Goal: Task Accomplishment & Management: Use online tool/utility

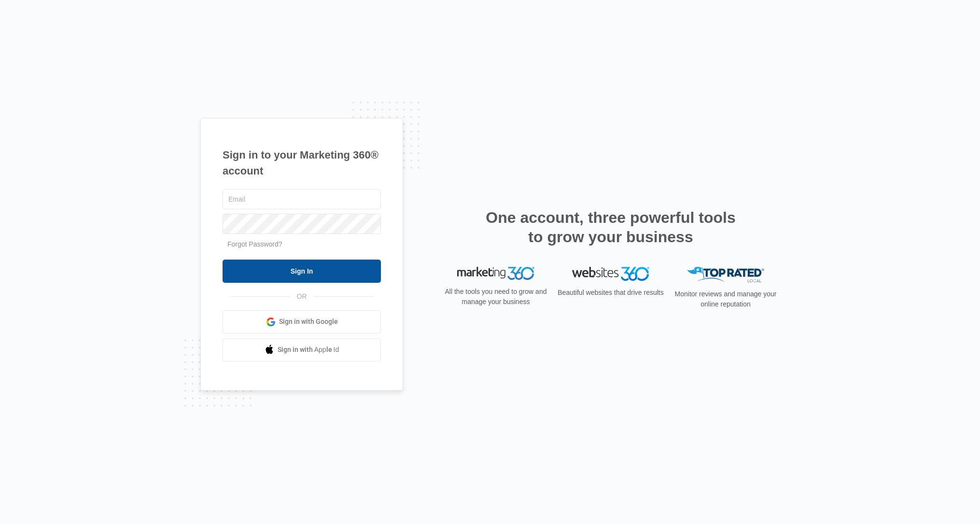
type input "[PERSON_NAME][EMAIL_ADDRESS][PERSON_NAME][DOMAIN_NAME]"
click at [330, 269] on input "Sign In" at bounding box center [302, 270] width 158 height 23
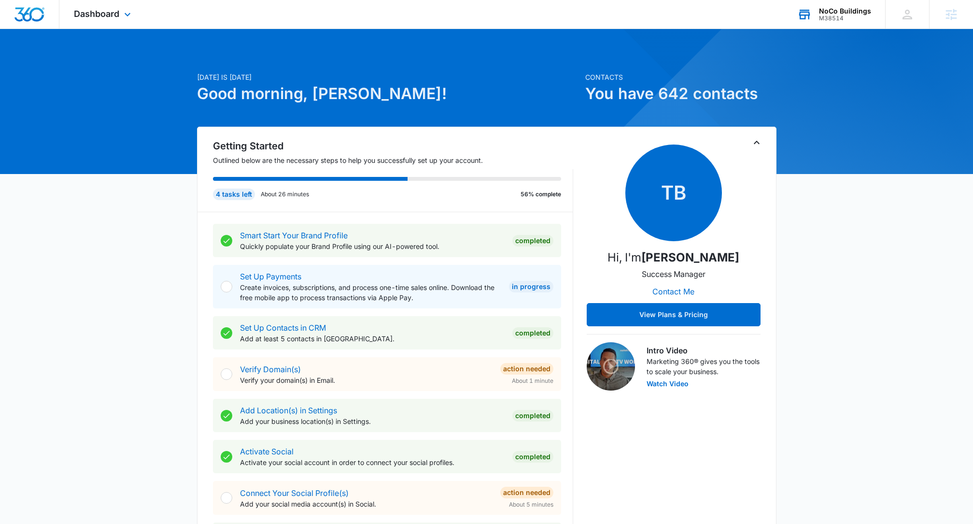
click at [855, 13] on div "NoCo Buildings" at bounding box center [845, 11] width 52 height 8
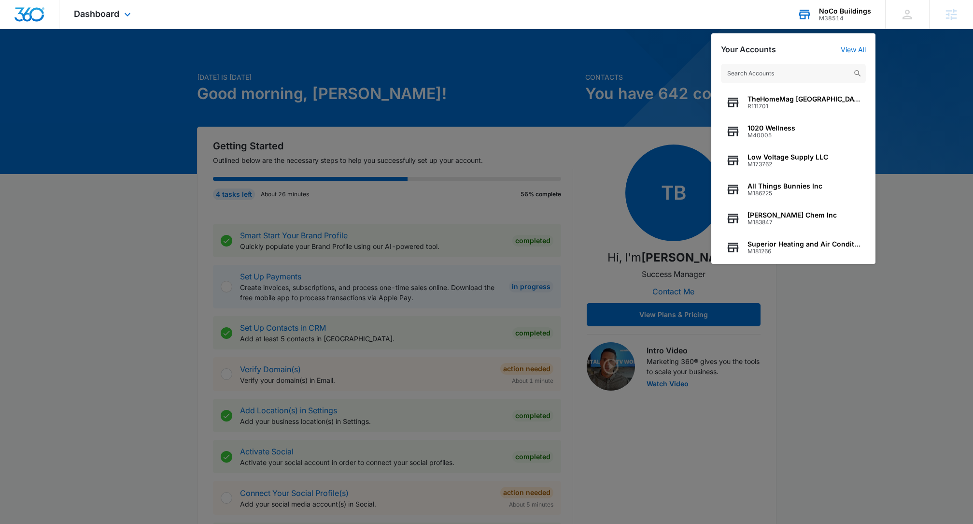
click at [745, 74] on input "text" at bounding box center [793, 73] width 145 height 19
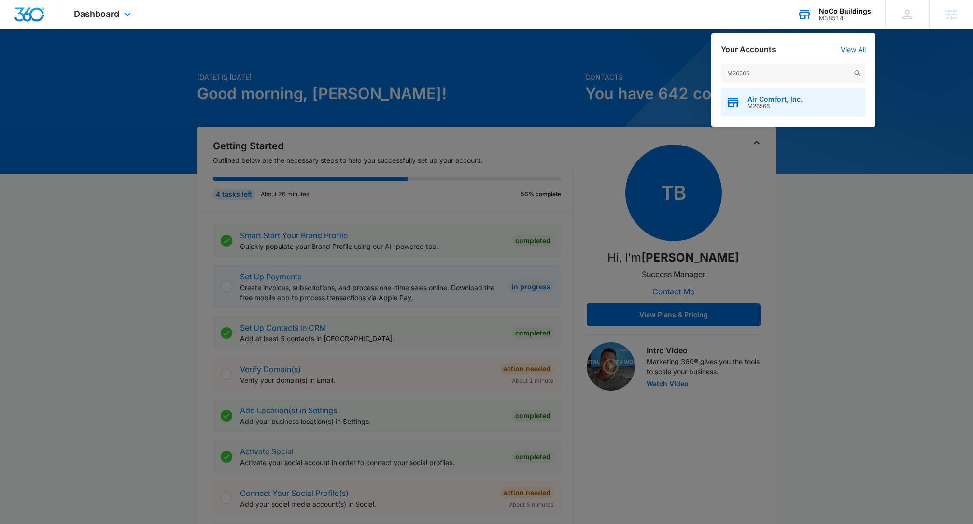
type input "M26566"
click at [780, 101] on span "Air Comfort, Inc." at bounding box center [775, 99] width 55 height 8
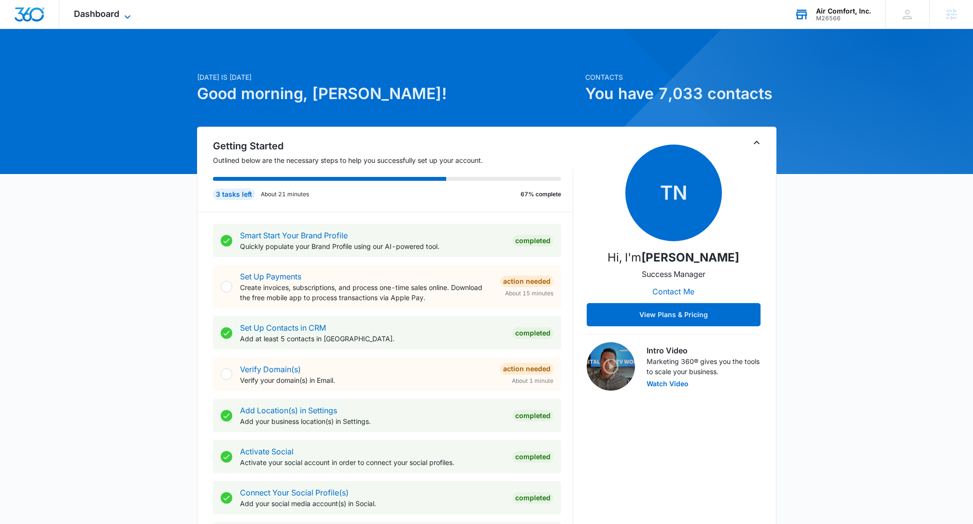
click at [115, 12] on span "Dashboard" at bounding box center [96, 14] width 45 height 10
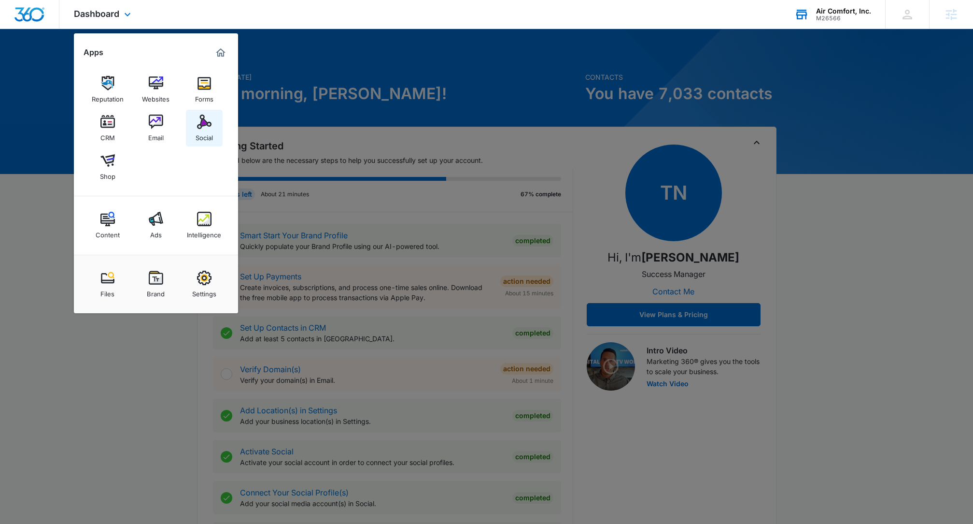
click at [200, 117] on img at bounding box center [204, 121] width 14 height 14
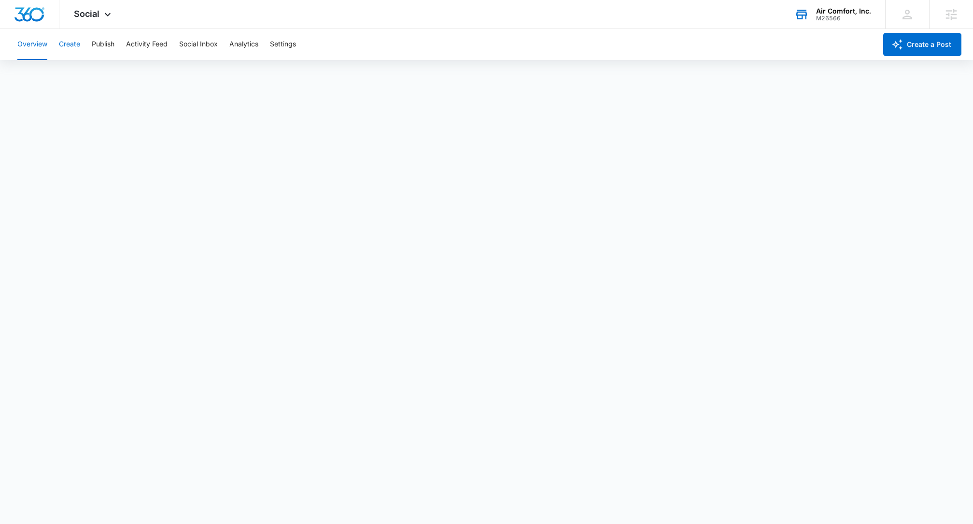
click at [70, 42] on button "Create" at bounding box center [69, 44] width 21 height 31
click at [98, 77] on button "Approvals" at bounding box center [94, 73] width 32 height 27
